Goal: Answer question/provide support: Share knowledge or assist other users

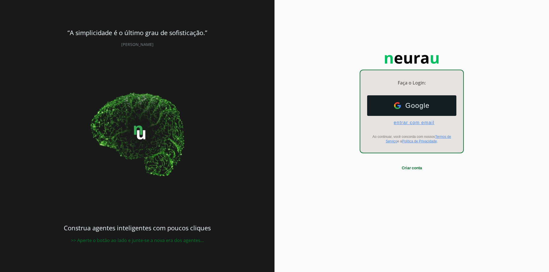
click at [430, 125] on span "entrar com email" at bounding box center [411, 122] width 45 height 5
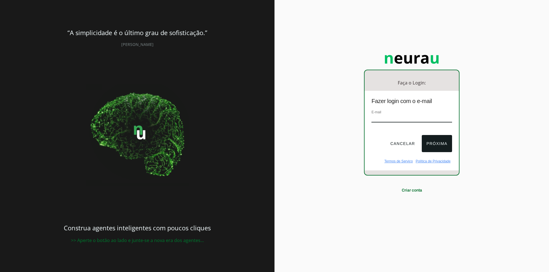
click at [421, 121] on input "email" at bounding box center [411, 119] width 80 height 8
type input "[EMAIL_ADDRESS][DOMAIN_NAME]"
click at [429, 145] on button "Próxima" at bounding box center [437, 143] width 30 height 17
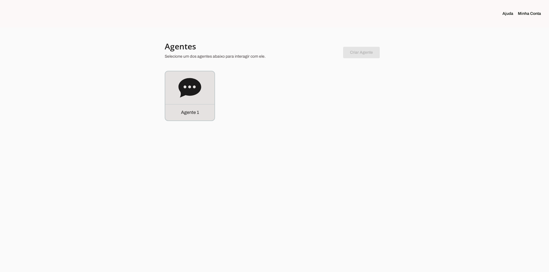
click at [162, 84] on div at bounding box center [274, 136] width 549 height 272
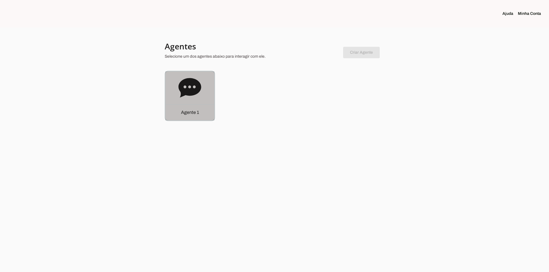
click at [176, 76] on div "Agente 1" at bounding box center [189, 95] width 49 height 49
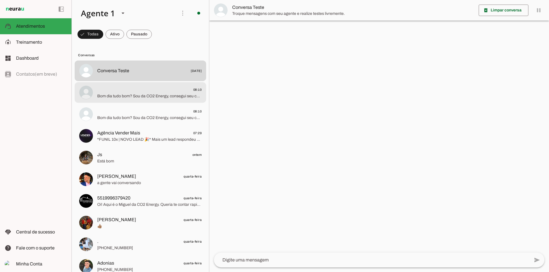
click at [130, 81] on md-item "08:10 Bom dia tudo bom? Sou da CO2 Energy, consegui seu contato através dos nos…" at bounding box center [140, 71] width 131 height 21
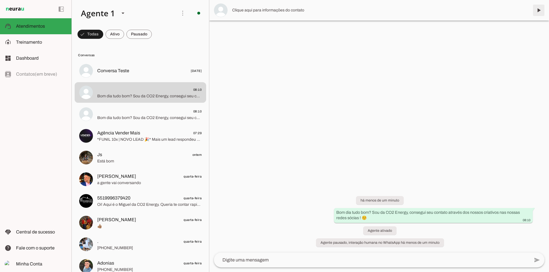
click at [535, 15] on span at bounding box center [539, 10] width 14 height 14
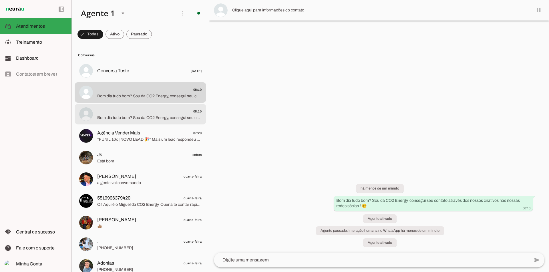
click at [117, 120] on span "Bom dia tudo bom? Sou da CO2 Energy, consegui seu contato através dos nossos cr…" at bounding box center [149, 118] width 104 height 6
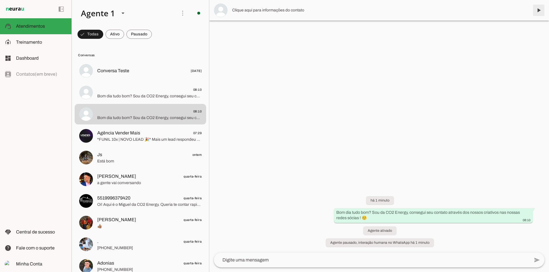
click at [536, 10] on span at bounding box center [539, 10] width 14 height 14
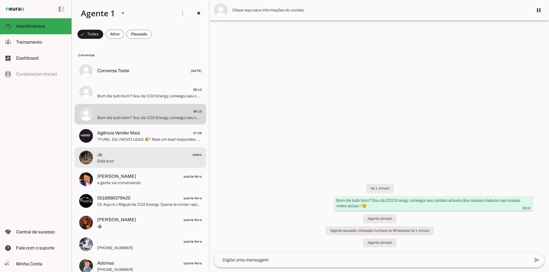
click at [123, 81] on md-item "Js ontem Está bom" at bounding box center [140, 71] width 131 height 21
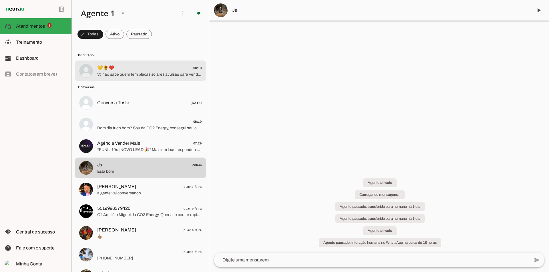
click at [145, 69] on span "💛🌻❤️ 08:18" at bounding box center [149, 68] width 104 height 7
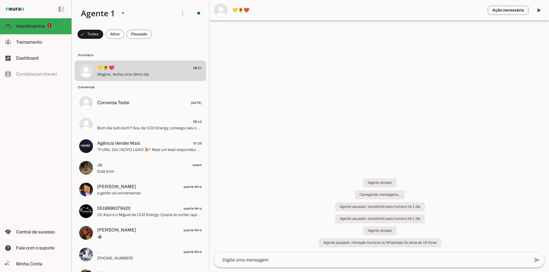
click at [261, 127] on div at bounding box center [379, 136] width 340 height 272
